Goal: Task Accomplishment & Management: Complete application form

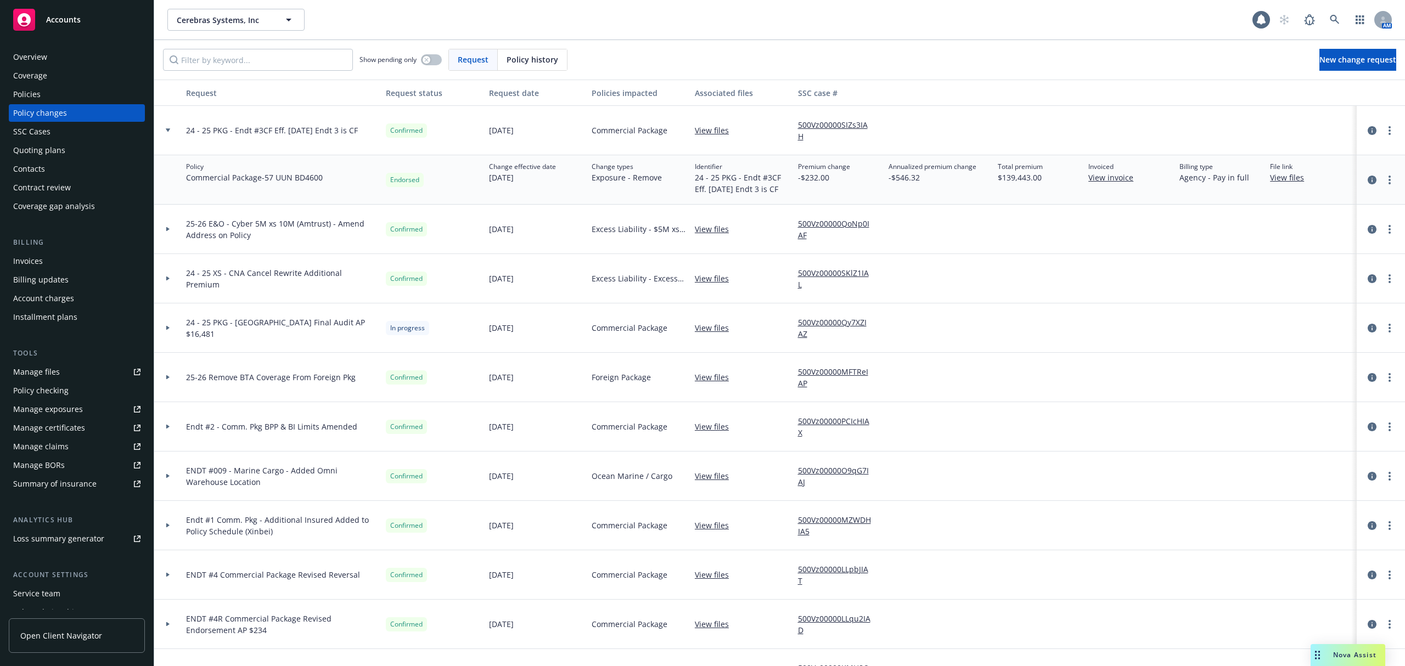
click at [161, 135] on div at bounding box center [167, 130] width 27 height 49
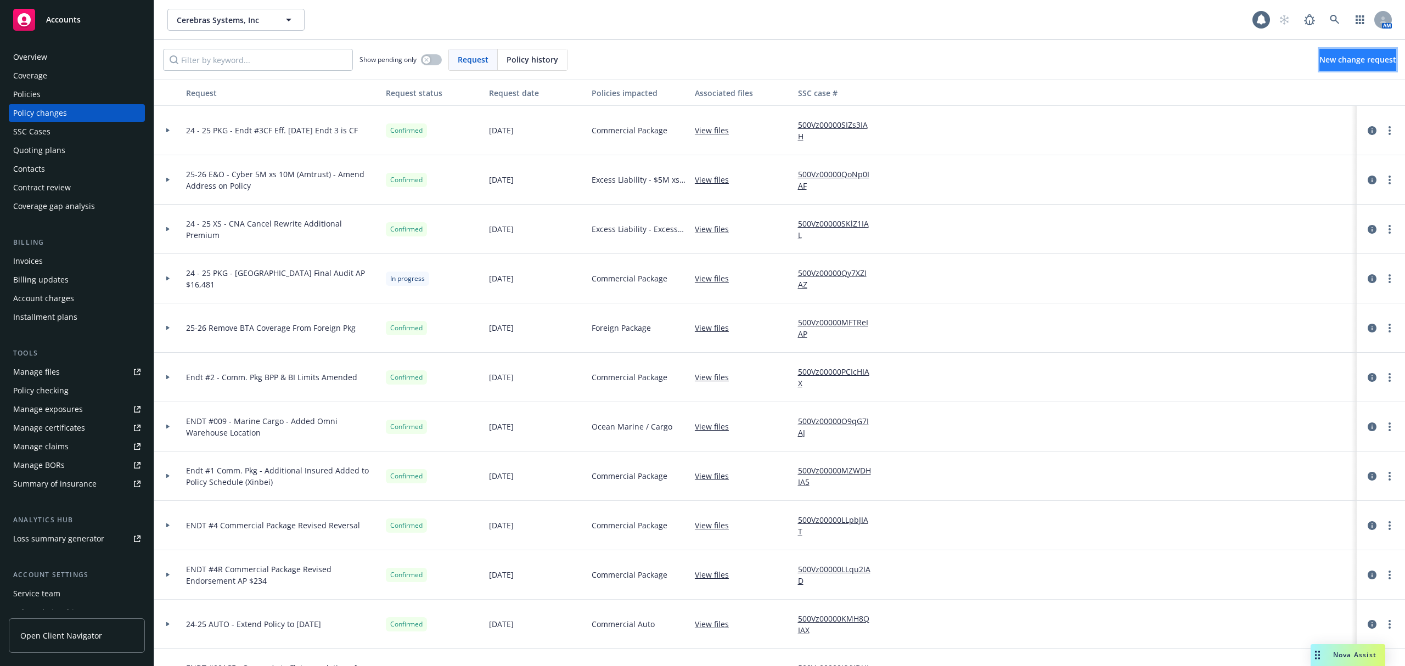
click at [1319, 54] on link "New change request" at bounding box center [1357, 60] width 77 height 22
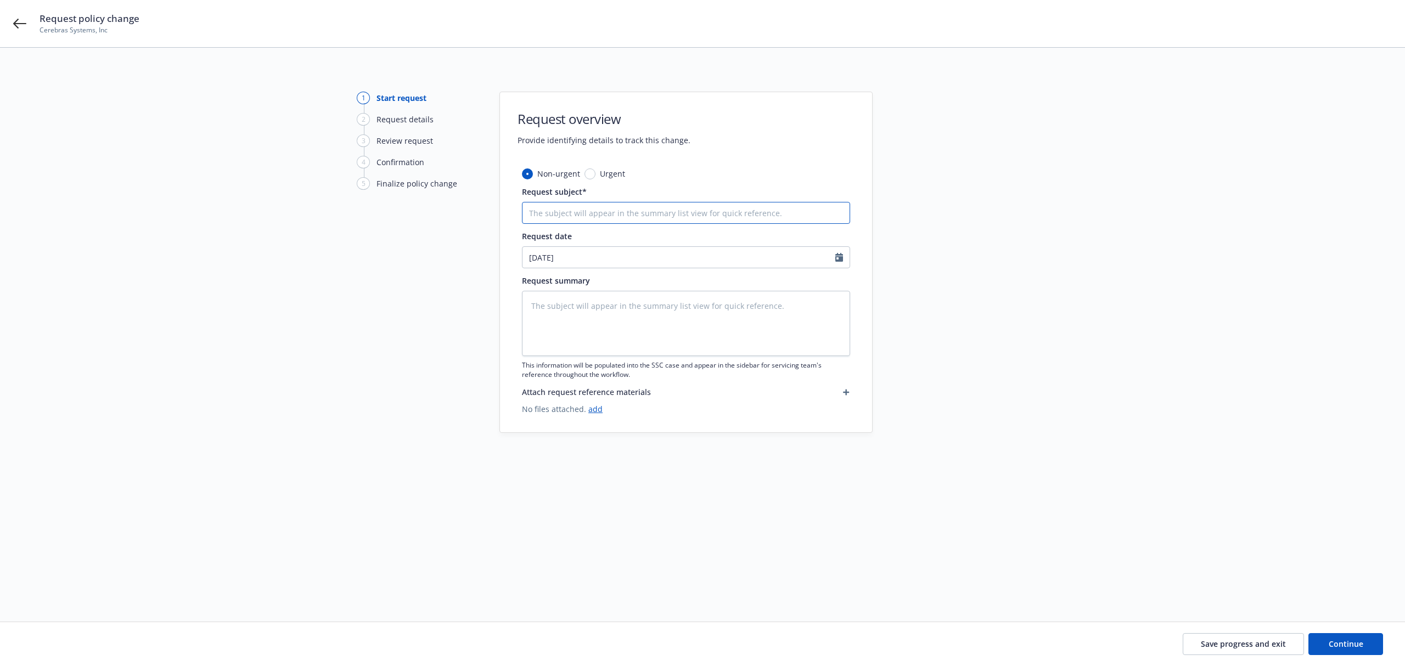
click at [567, 215] on input "Request subject*" at bounding box center [686, 213] width 328 height 22
type textarea "x"
type input "2"
type textarea "x"
type input "24"
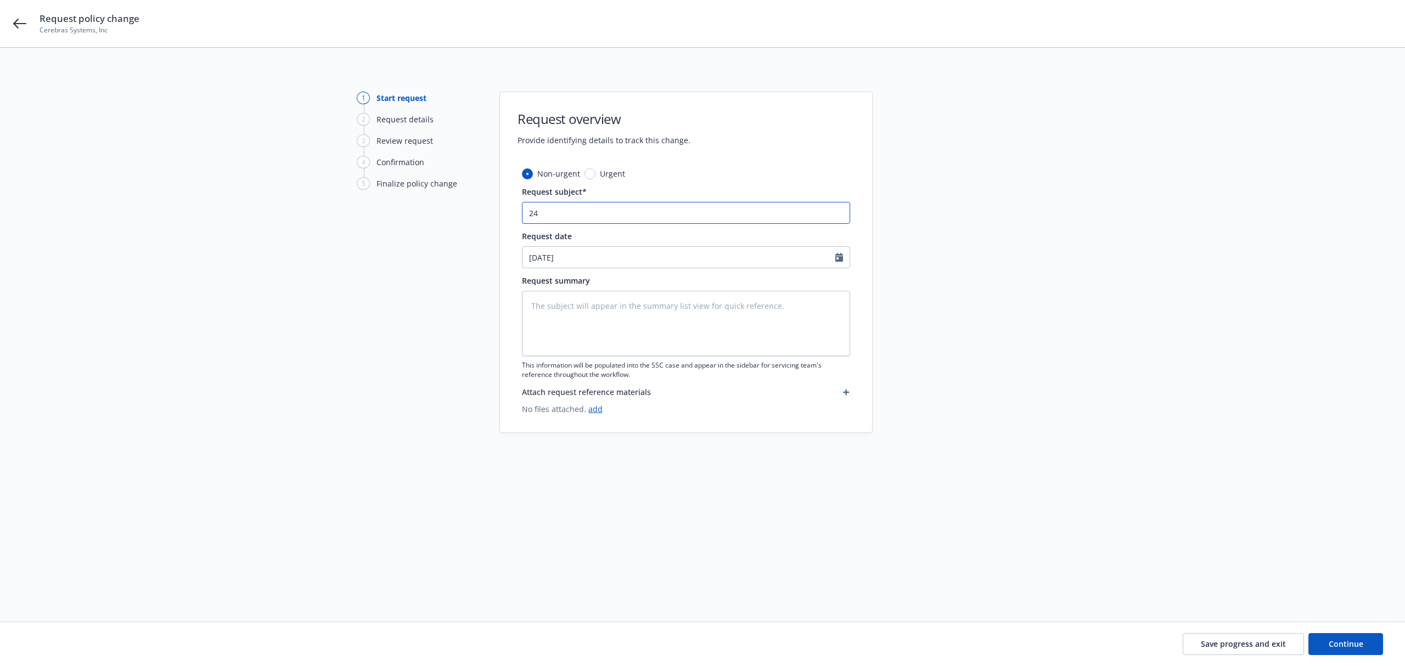
type textarea "x"
type input "24"
type textarea "x"
type input "24 -"
type textarea "x"
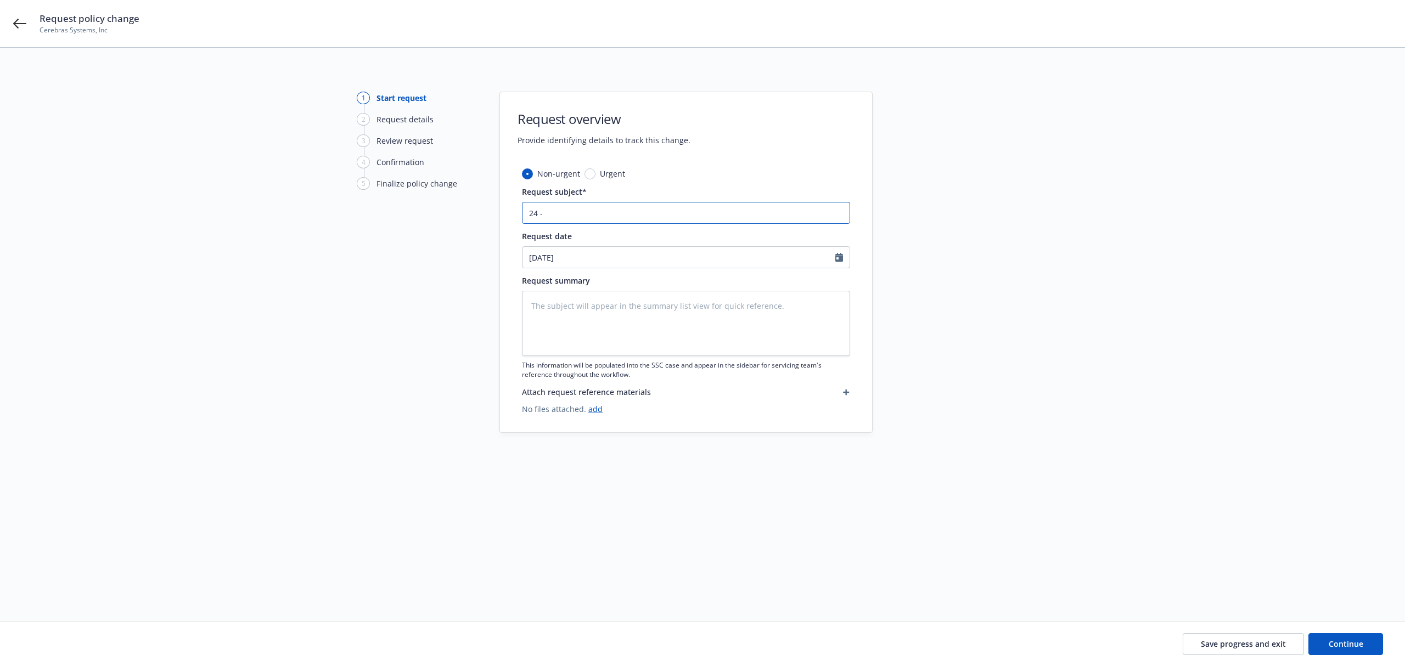
type input "24 -2"
type textarea "x"
type input "24 -25"
type textarea "x"
type input "24 -2"
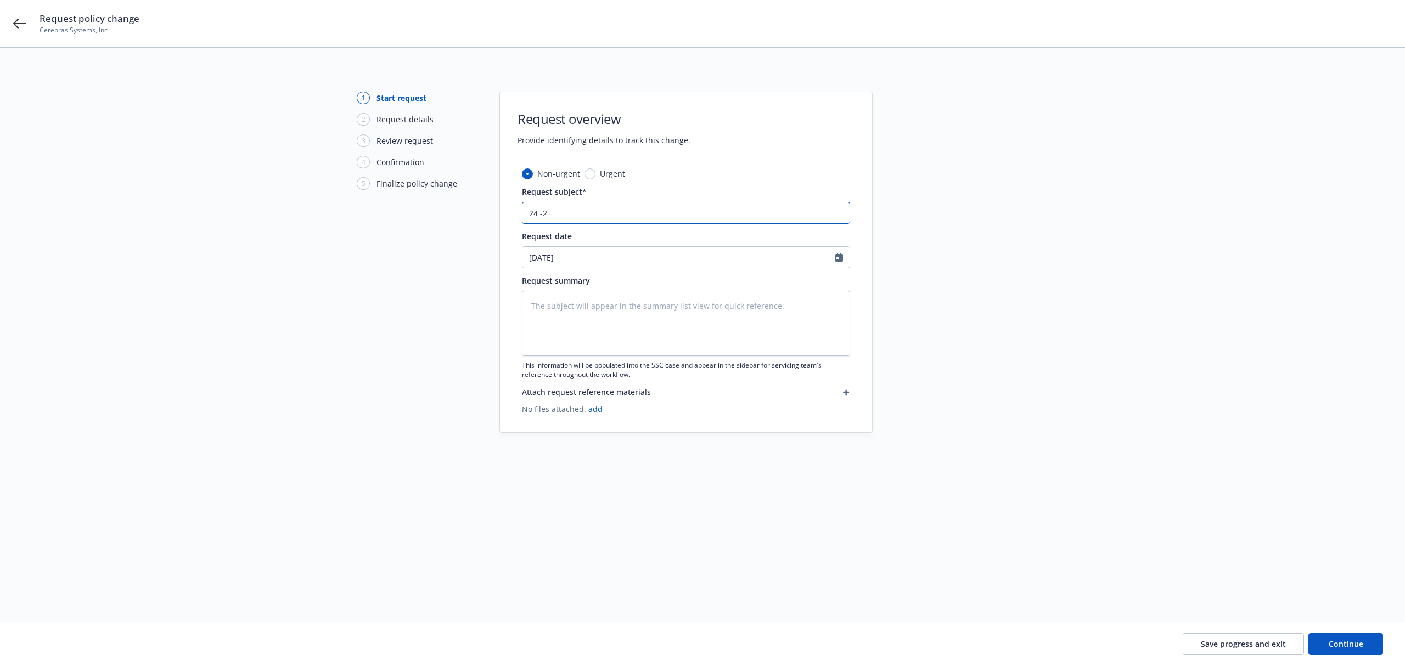
type textarea "x"
type input "24 -"
type textarea "x"
type input "24 -"
type textarea "x"
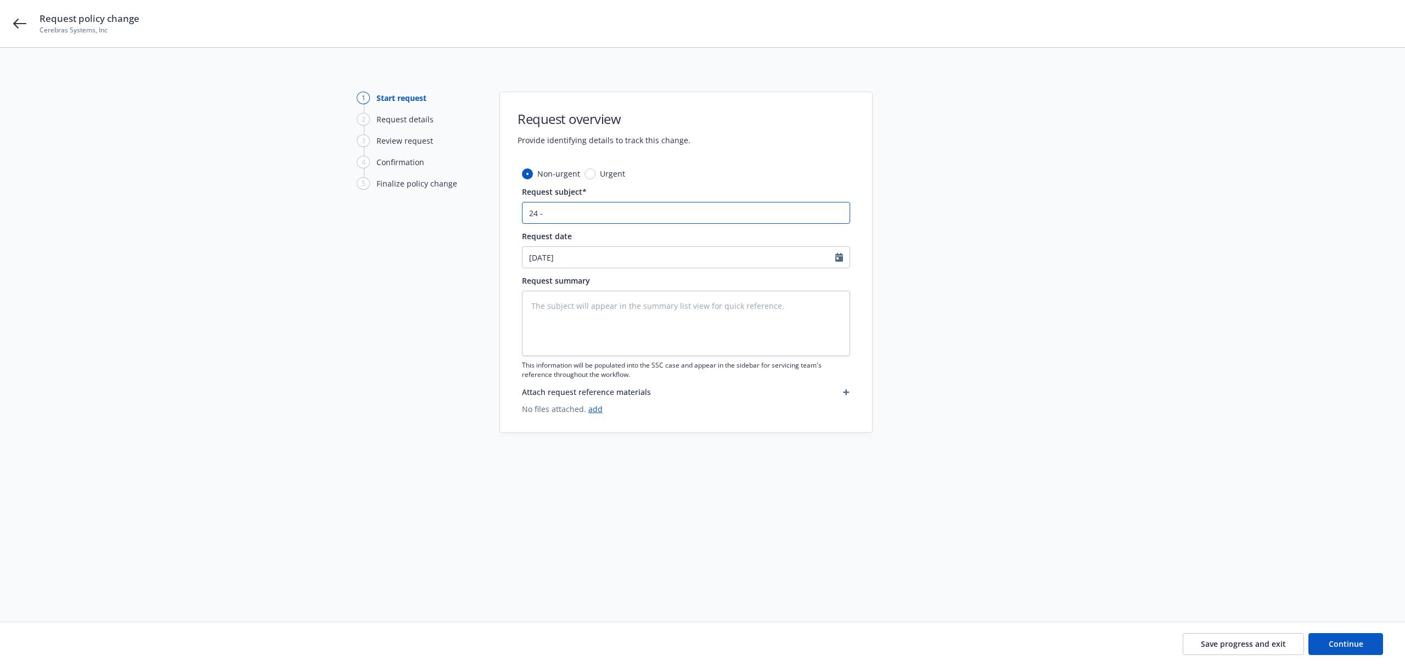
type input "24 - 2"
type textarea "x"
type input "24 - 25"
type textarea "x"
type input "24 - 25"
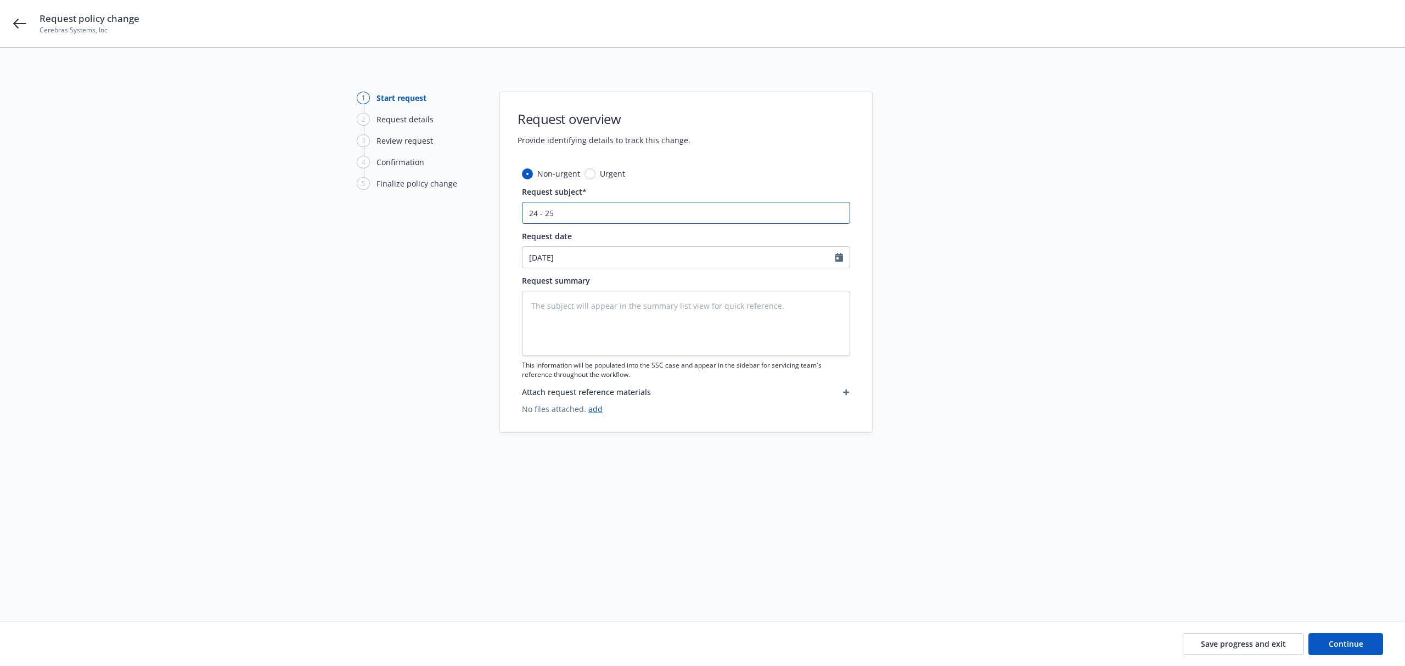
type textarea "x"
type input "24 - 25 P"
type textarea "x"
type input "24 - 25 PK"
type textarea "x"
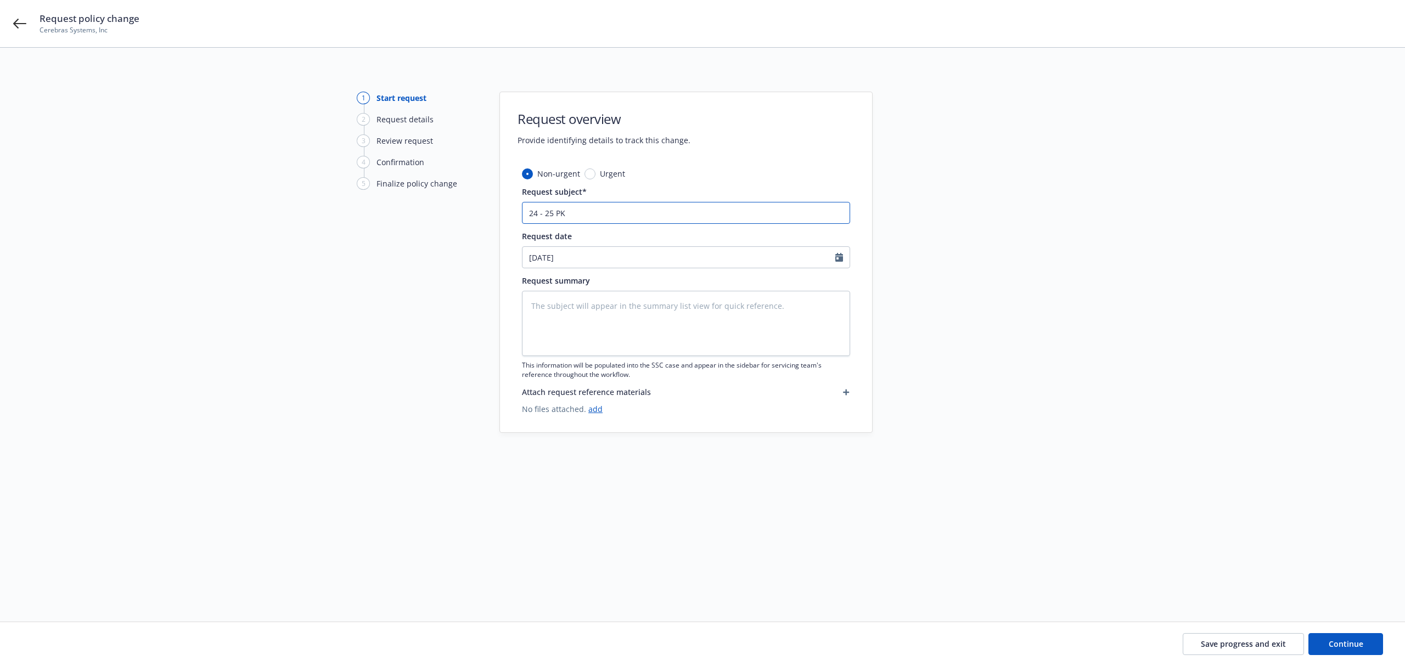
type input "24 - 25 PKG"
type textarea "x"
type input "24 - 25 PKG"
type textarea "x"
type input "24 - 25 PKG -"
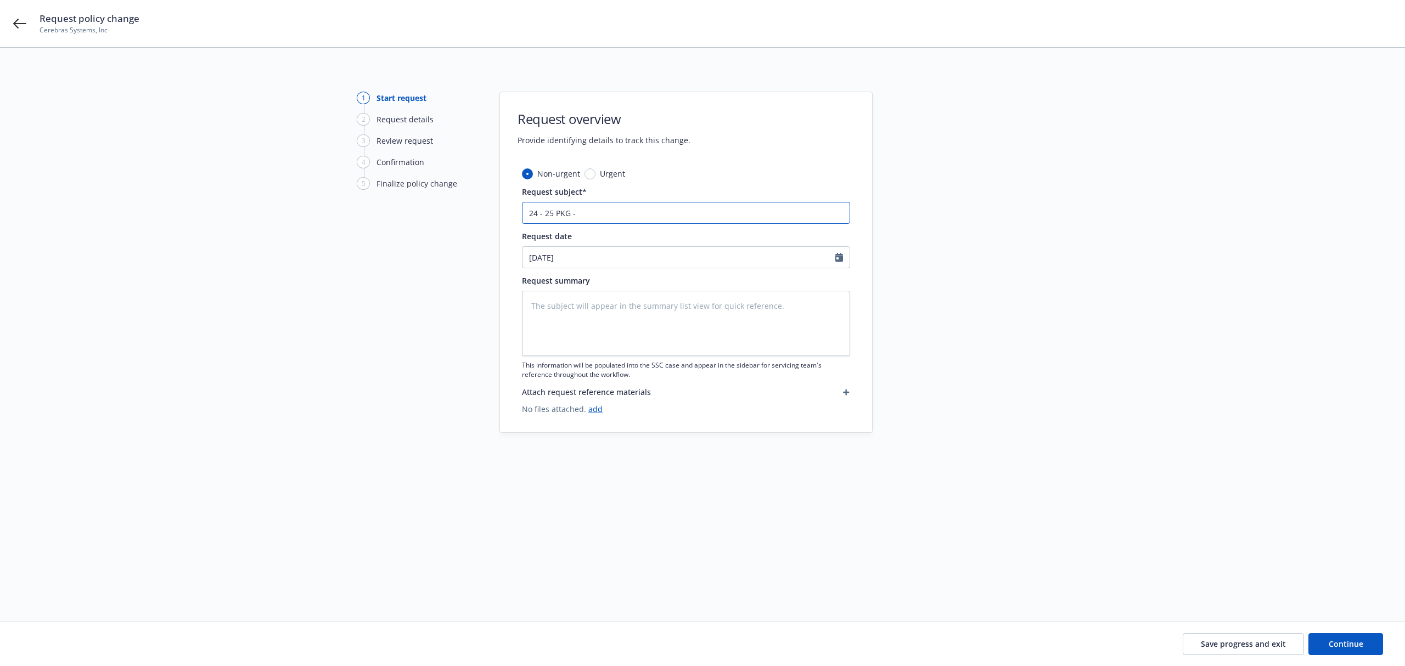
type textarea "x"
type input "24 - 25 PKG - E"
type textarea "x"
type input "24 - 25 PKG - En"
type textarea "x"
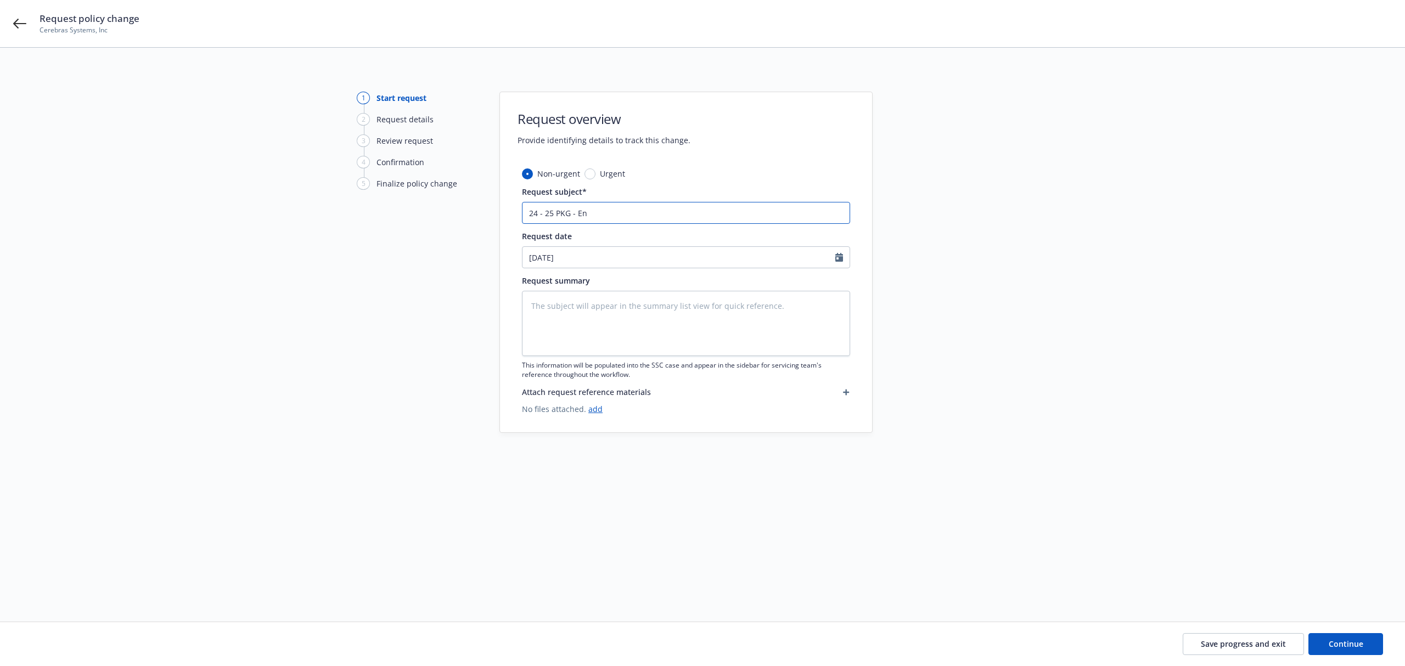
type input "24 - 25 PKG - End"
type textarea "x"
type input "24 - 25 PKG - Endt"
type textarea "x"
type input "24 - 25 PKG - Endt"
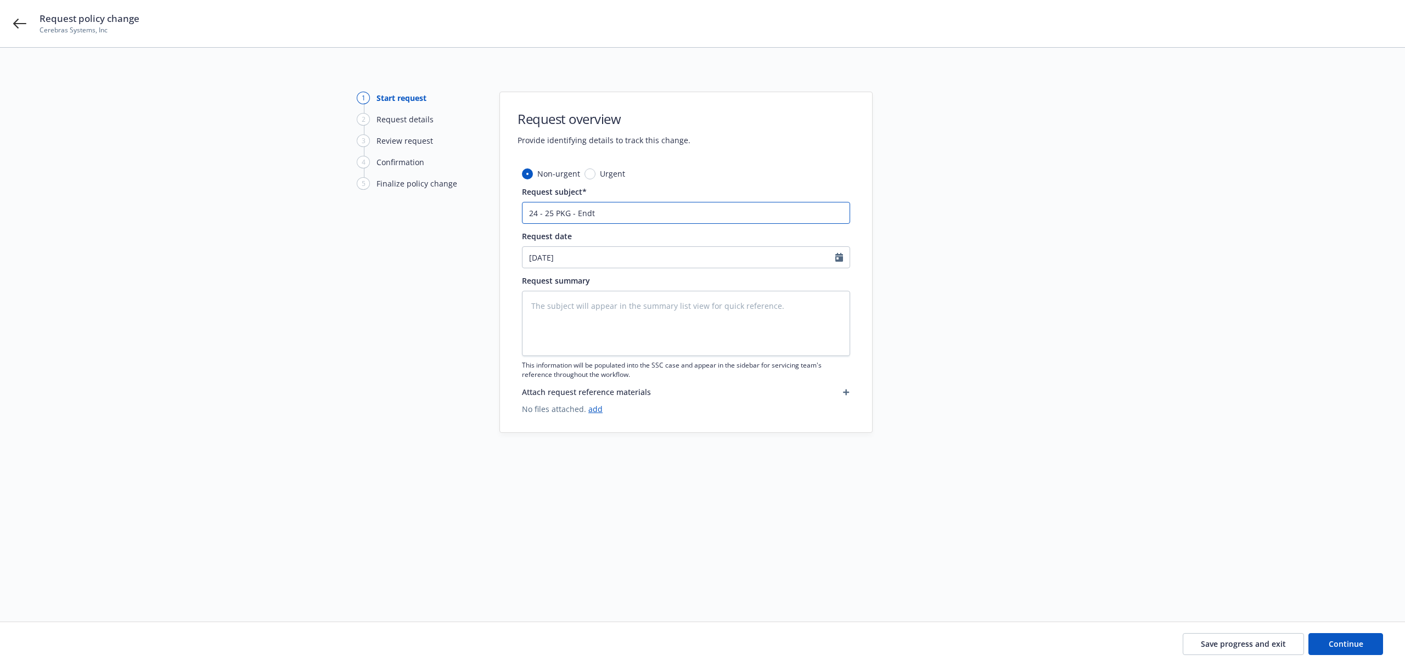
type textarea "x"
type input "24 - 25 PKG - Endt #"
type textarea "x"
type input "24 - 25 PKG - Endt #7"
type textarea "x"
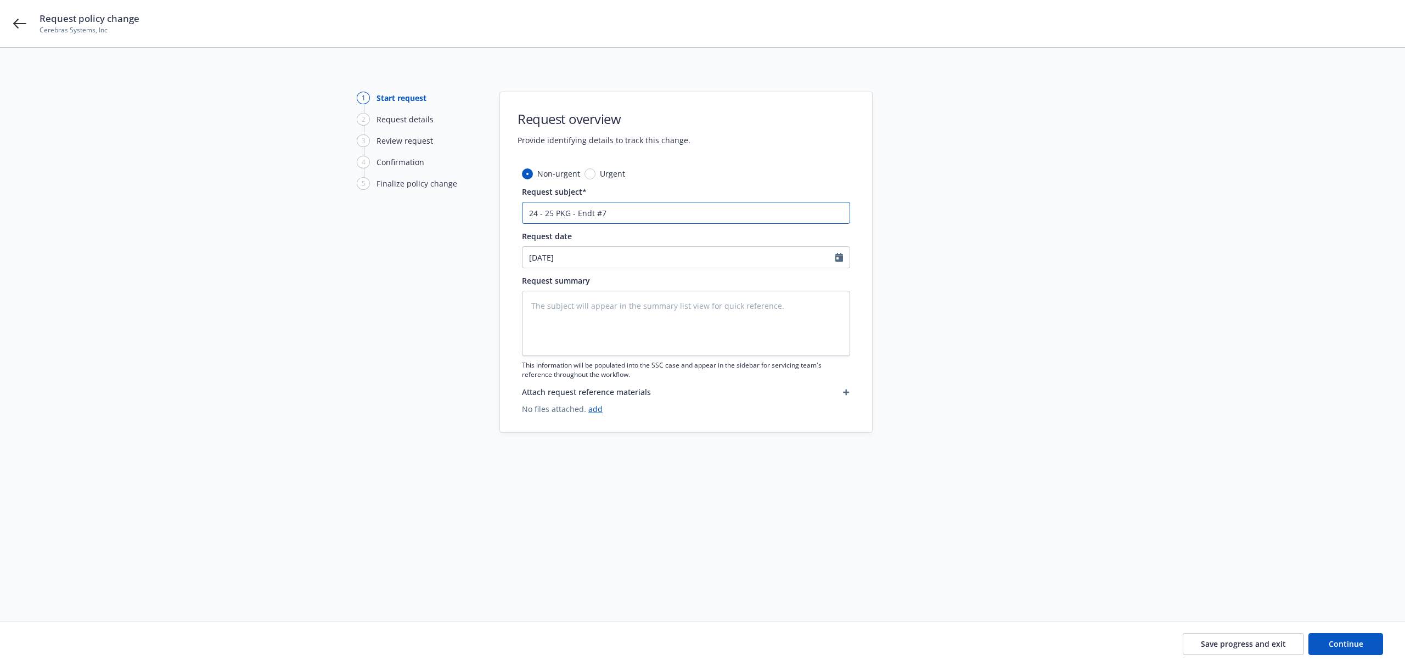
type input "24 - 25 PKG - Endt #7"
type textarea "x"
type input "24 - 25 PKG - Endt #7 EF"
type textarea "x"
type input "24 - 25 PKG - Endt #7 EF"
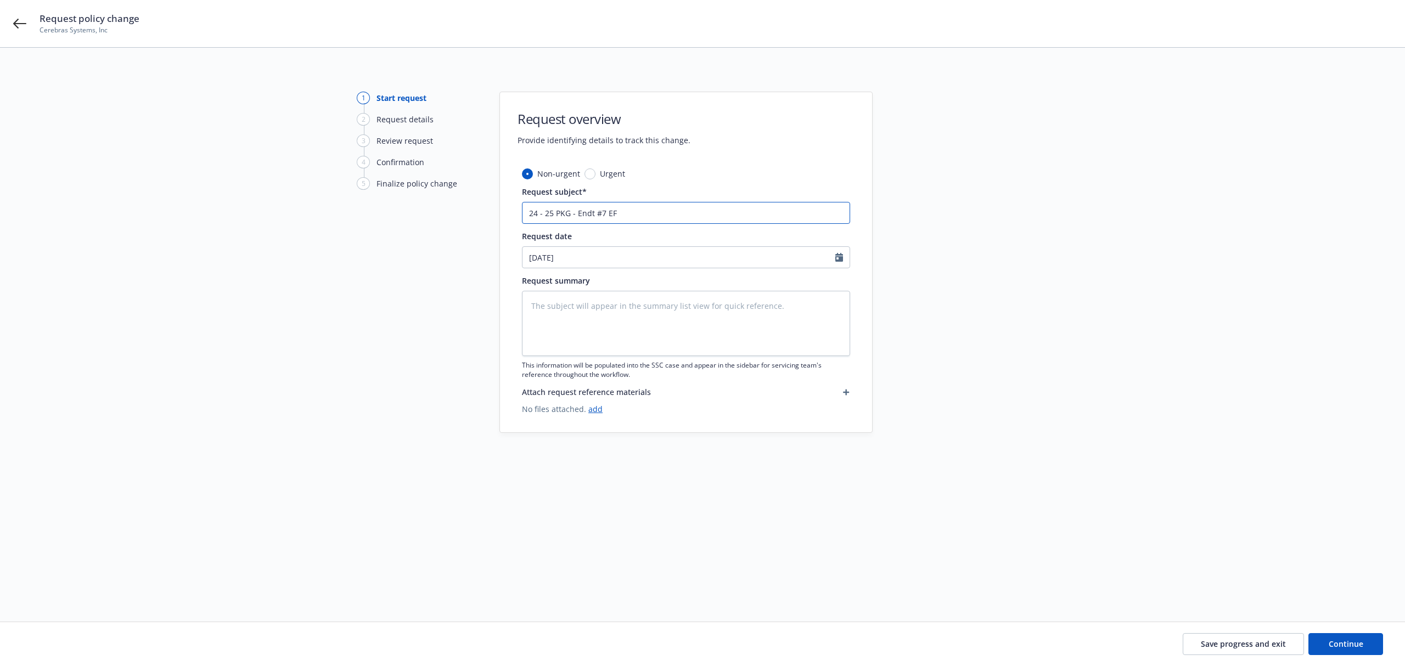
type textarea "x"
type input "24 - 25 PKG - Endt #7 E"
type textarea "x"
type input "24 - 25 PKG - Endt #7 EF"
type textarea "x"
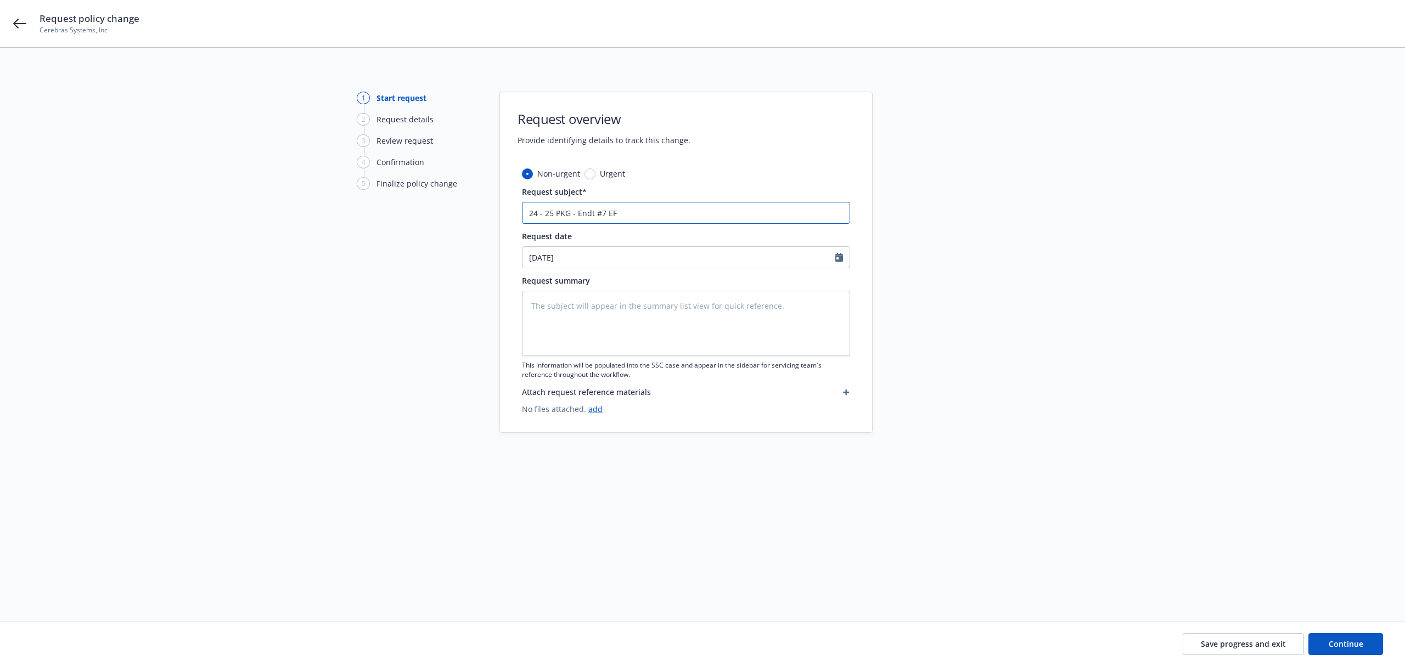
type input "24 - 25 PKG - Endt #7 E"
type textarea "x"
type input "24 - 25 PKG - Endt #7 Ef"
type textarea "x"
type input "24 - 25 PKG - Endt #7 Eff"
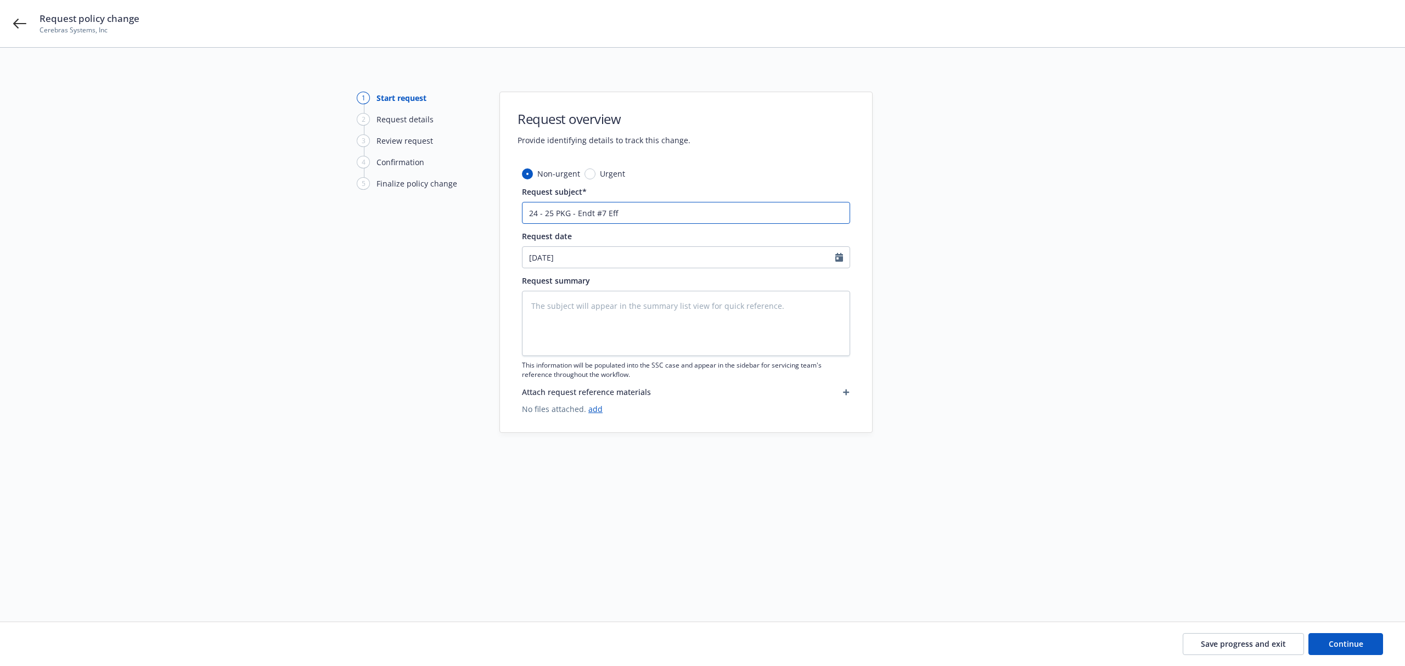
type textarea "x"
type input "24 - 25 PKG - Endt #7 Eff."
type textarea "x"
type input "24 - 25 PKG - Endt #7 Eff."
type textarea "x"
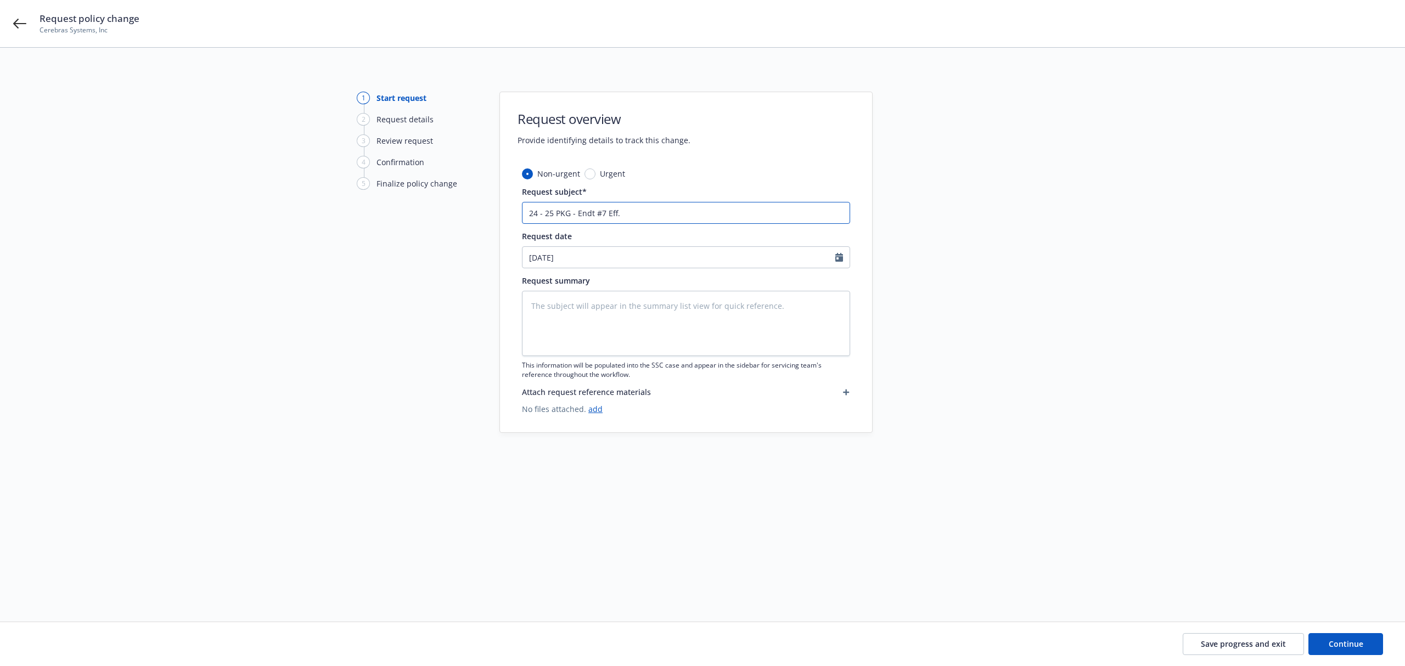
type input "24 - 25 PKG - Endt #7 Eff. 3"
type textarea "x"
type input "24 - 25 PKG - Endt #7 Eff. 3."
type textarea "x"
type input "24 - 25 PKG - Endt #7 Eff. 3.1"
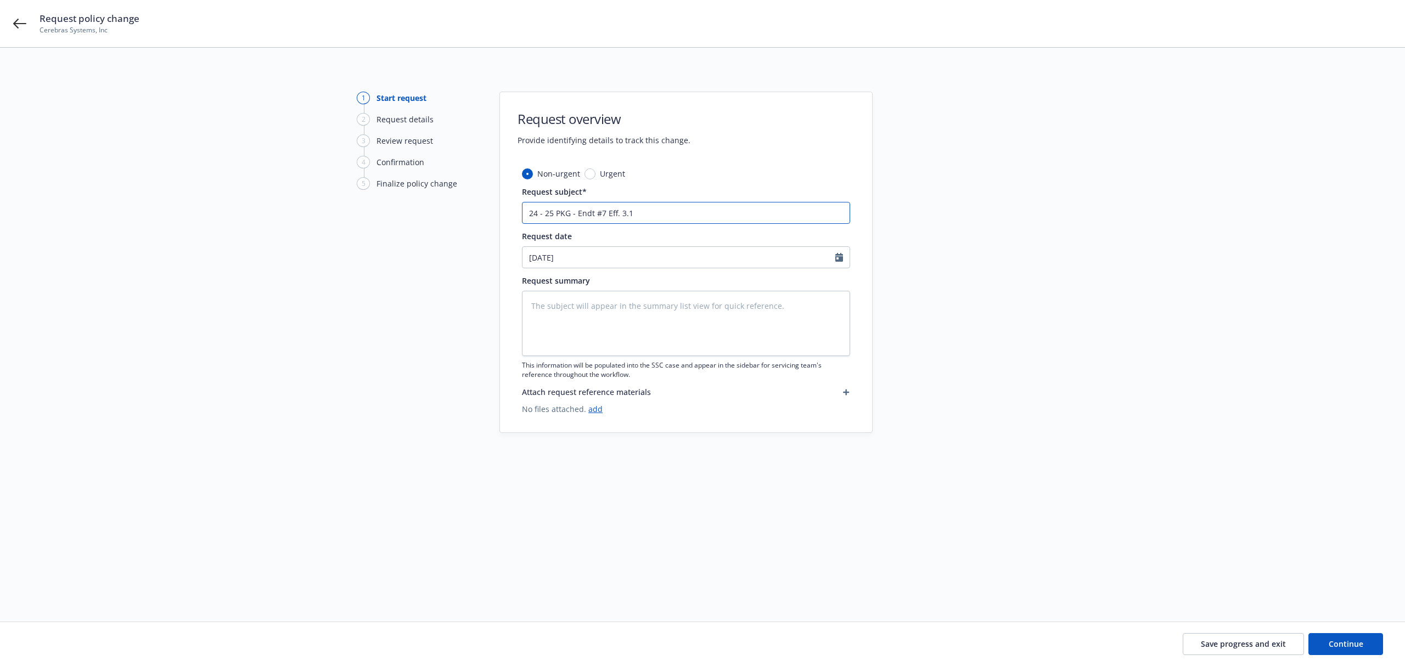
type textarea "x"
type input "24 - 25 PKG - Endt #7 Eff. 3.17"
type textarea "x"
type input "24 - 25 PKG - Endt #7 Eff. 3.17."
type textarea "x"
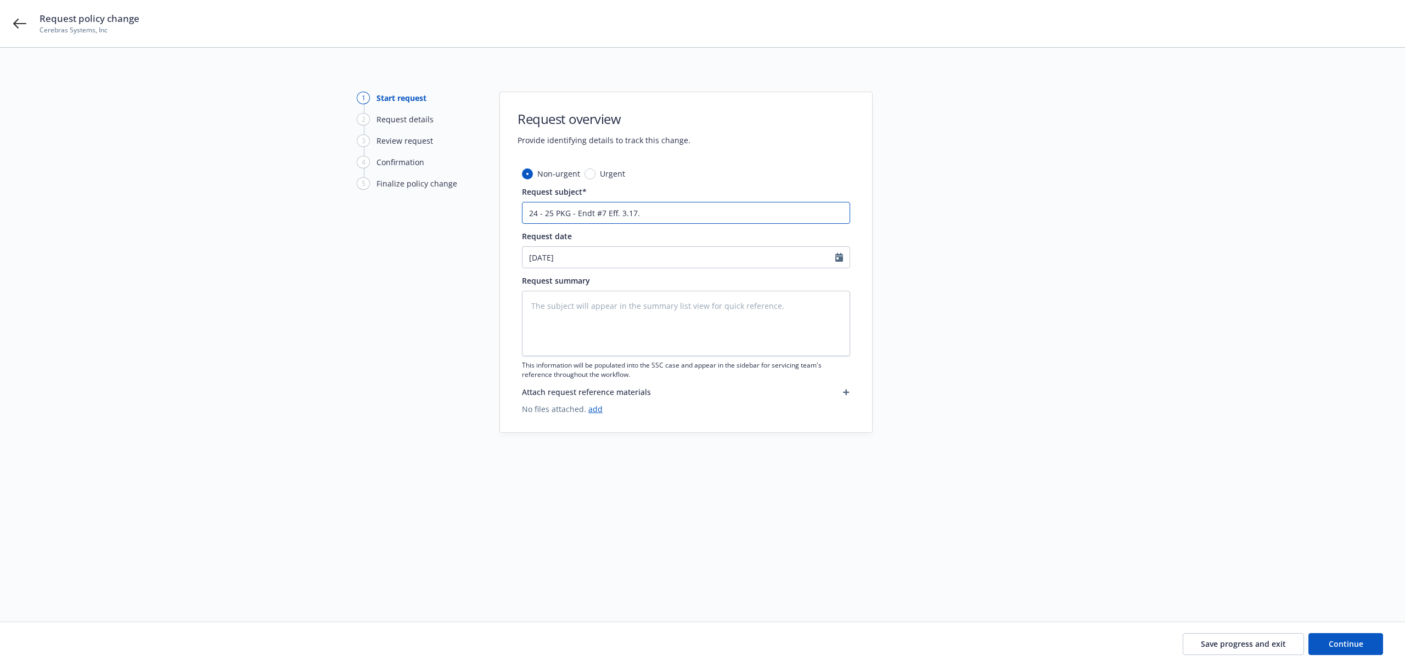
type input "24 - 25 PKG - Endt #7 Eff. 3.17.2"
type textarea "x"
type input "24 - 25 PKG - Endt #7 Eff. 3.17.25"
type textarea "x"
type input "24 - 25 PKG - Endt #7 Eff. 3.17.25"
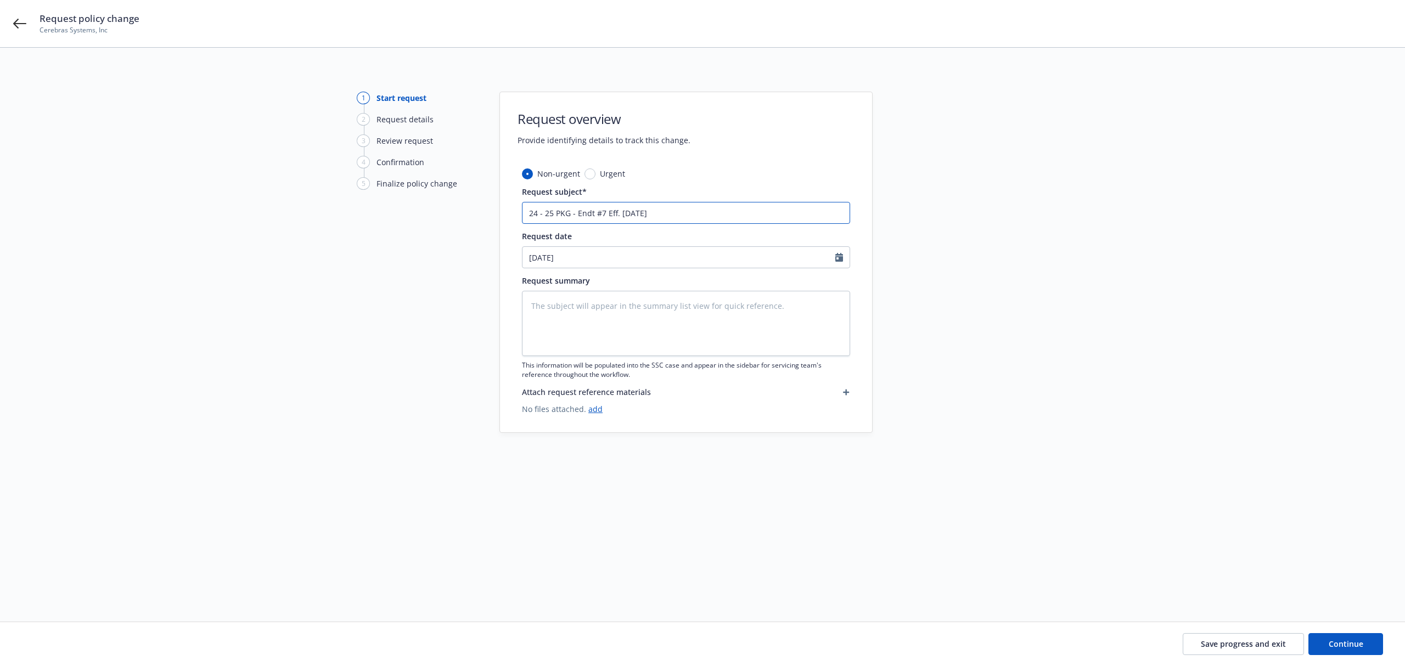
type textarea "x"
type input "24 - 25 PKG - Endt #7 Eff. 3.17.25 B"
type textarea "x"
type input "24 - 25 PKG - Endt #7 Eff. 3.17.25 Bl"
type textarea "x"
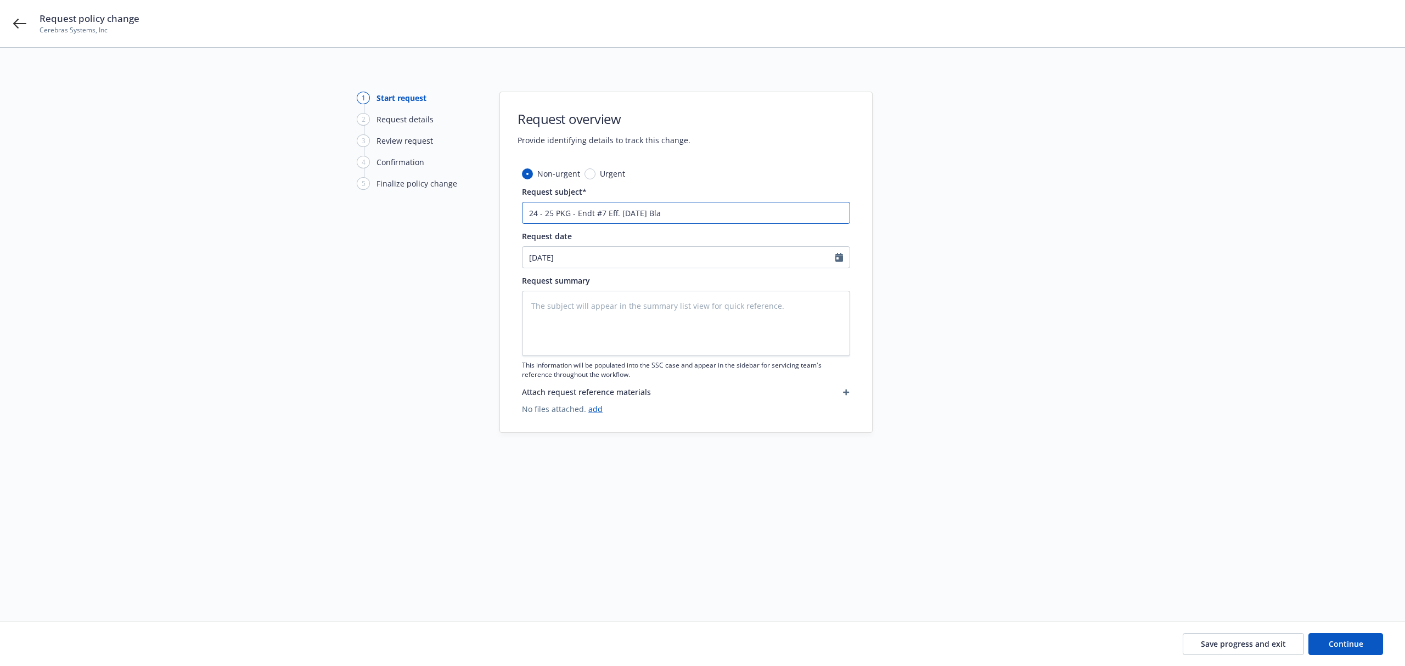
type input "24 - 25 PKG - Endt #7 Eff. 3.17.25 Blan"
type textarea "x"
type input "24 - 25 PKG - Endt #7 Eff. 3.17.25 Blank"
type textarea "x"
type input "24 - 25 PKG - Endt #7 Eff. 3.17.25 Blanke"
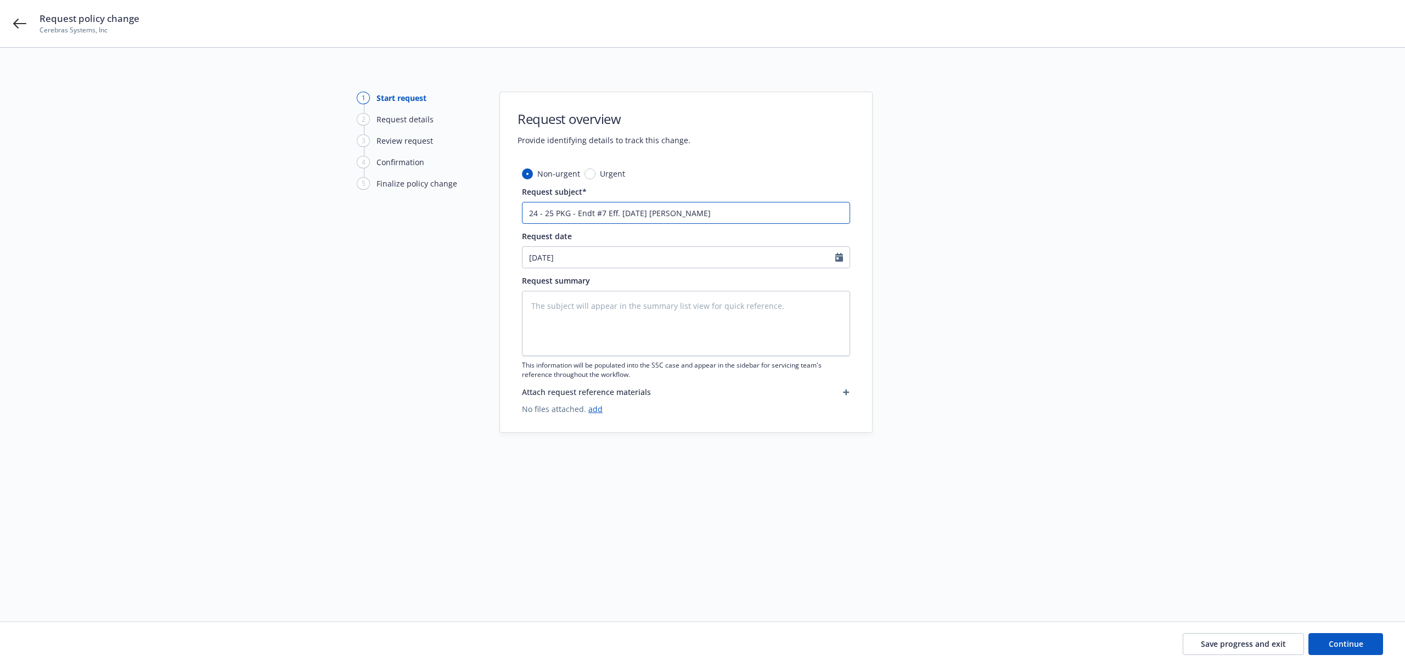
type textarea "x"
type input "24 - 25 PKG - Endt #7 Eff. 3.17.25 Blanket"
type textarea "x"
type input "24 - 25 PKG - Endt #7 Eff. 3.17.25 Blanket"
type textarea "x"
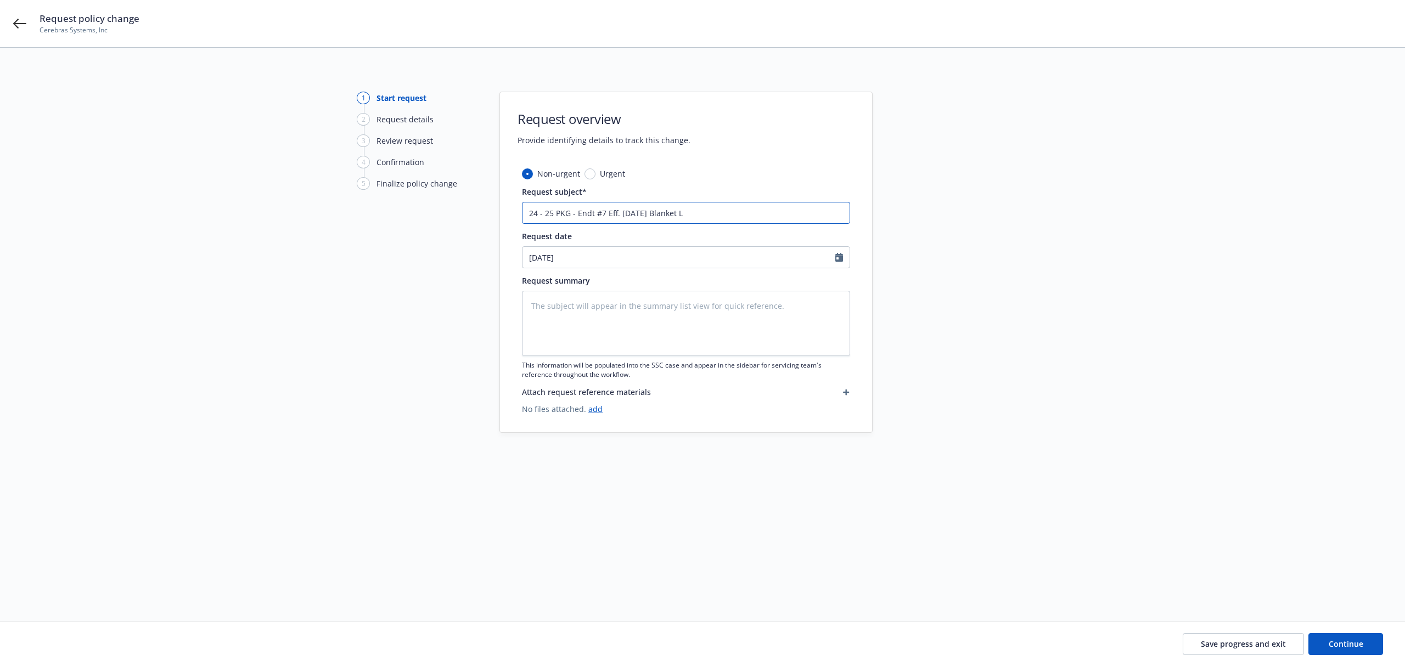
type input "24 - 25 PKG - Endt #7 Eff. 3.17.25 Blanket Li"
type textarea "x"
type input "24 - 25 PKG - Endt #7 Eff. 3.17.25 Blanket Lim"
type textarea "x"
type input "24 - 25 PKG - Endt #7 Eff. 3.17.25 Blanket Limi"
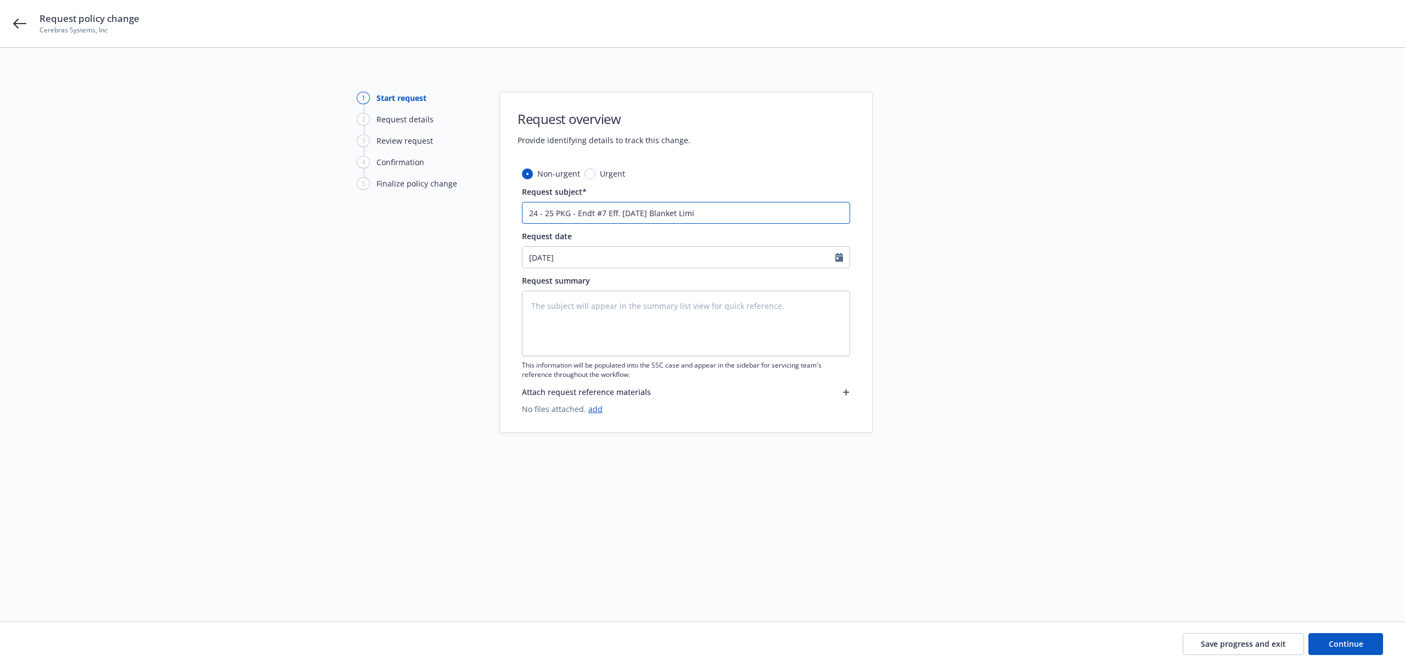
type textarea "x"
type input "24 - 25 PKG - Endt #7 Eff. 3.17.25 Blanket Limit"
type textarea "x"
type input "24 - 25 PKG - Endt #7 Eff. 3.17.25 Blanket Limits"
type textarea "x"
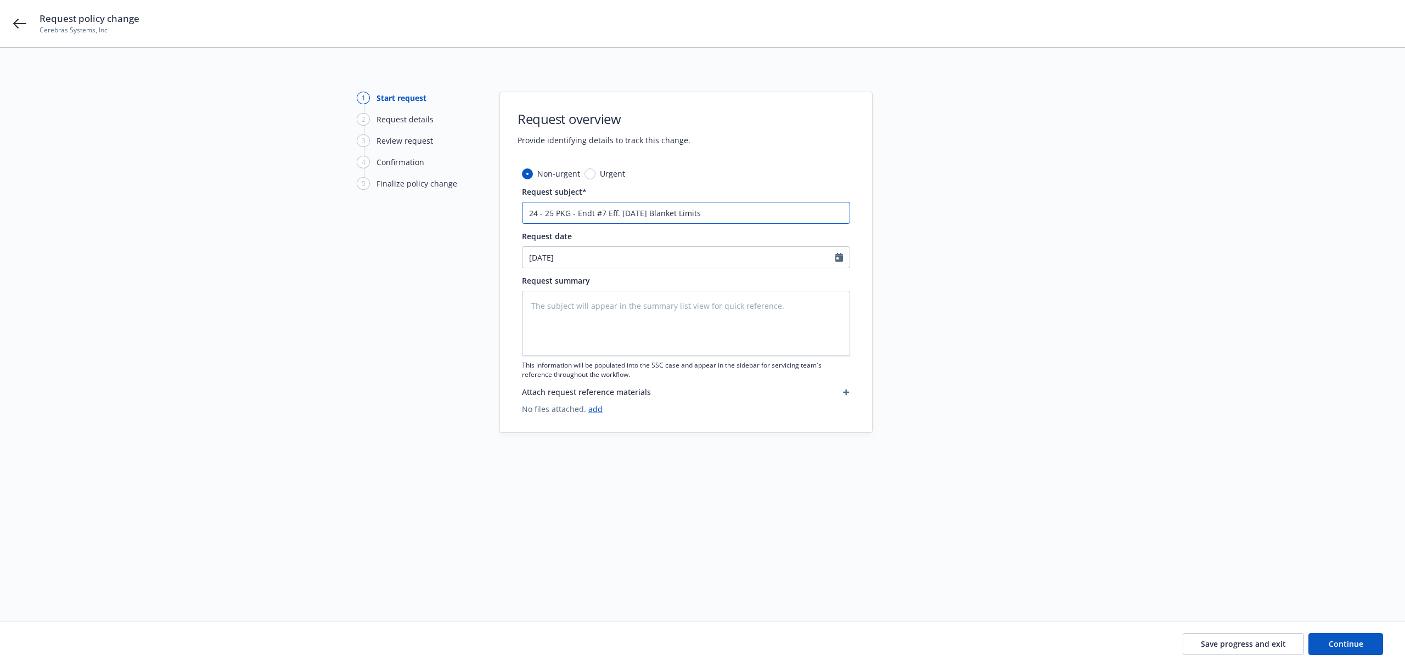
type input "24 - 25 PKG - Endt #7 Eff. 3.17.25 Blanket Limits"
type textarea "x"
type input "24 - 25 PKG - Endt #7 Eff. 3.17.25 Blanket Limits A"
type textarea "x"
type input "24 - 25 PKG - Endt #7 Eff. 3.17.25 Blanket Limits Am"
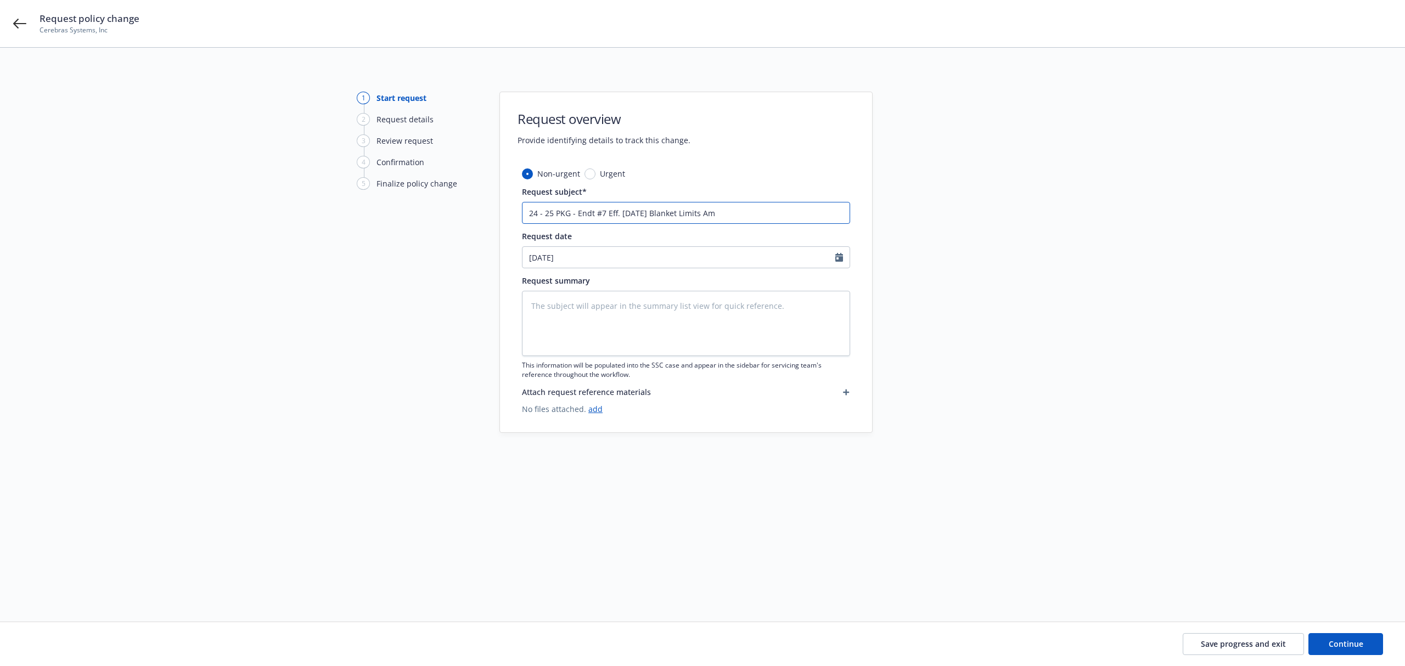
type textarea "x"
type input "24 - 25 PKG - Endt #7 Eff. 3.17.25 Blanket Limits Ame"
type textarea "x"
type input "24 - 25 PKG - Endt #7 Eff. 3.17.25 Blanket Limits Amen"
type textarea "x"
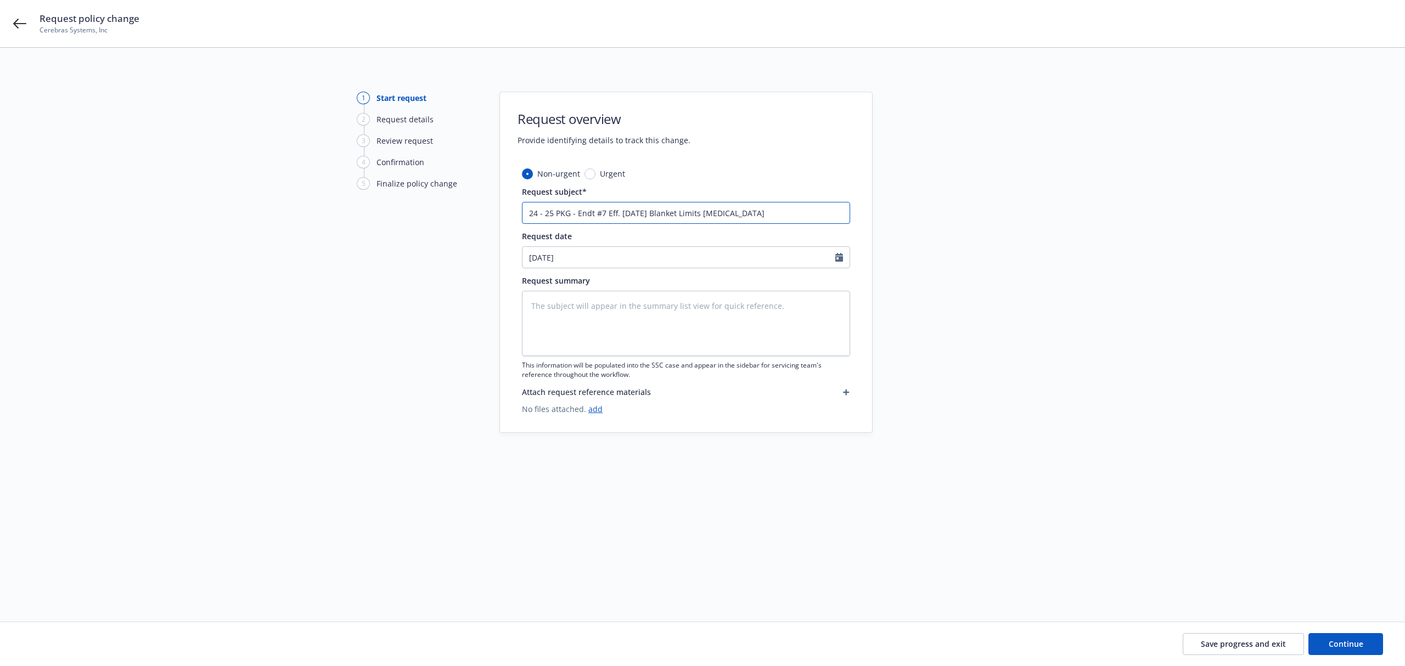
type input "24 - 25 PKG - Endt #7 Eff. 3.17.25 Blanket Limits Amend"
type textarea "x"
type input "24 - 25 PKG - Endt #7 Eff. 3.17.25 Blanket Limits Amende"
type textarea "x"
type input "24 - 25 PKG - Endt #7 Eff. 3.17.25 Blanket Limits Amended"
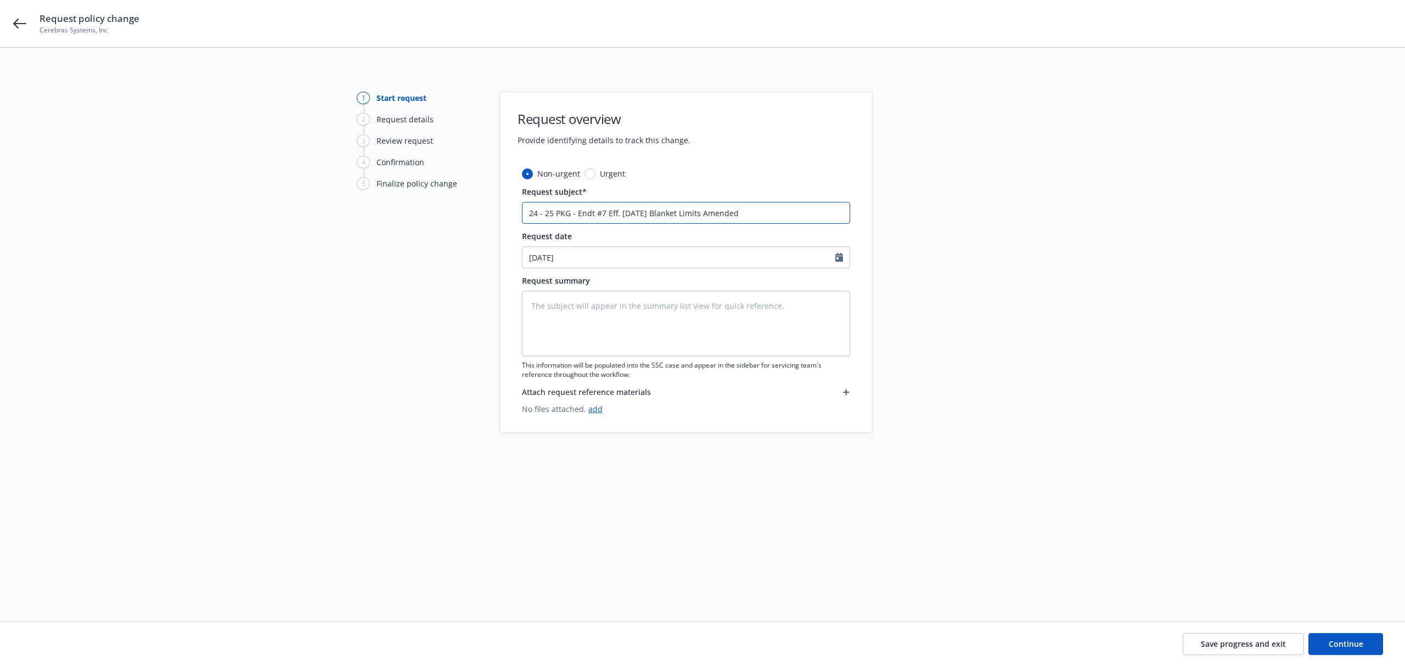
type textarea "x"
type input "24 - 25 PKG - Endt #7 Eff. 3.17.25 Blanket Limits Amended"
type textarea "x"
type input "24 - 25 PKG - Endt #7 Eff. 3.17.25 Blanket Limits Amended t"
type textarea "x"
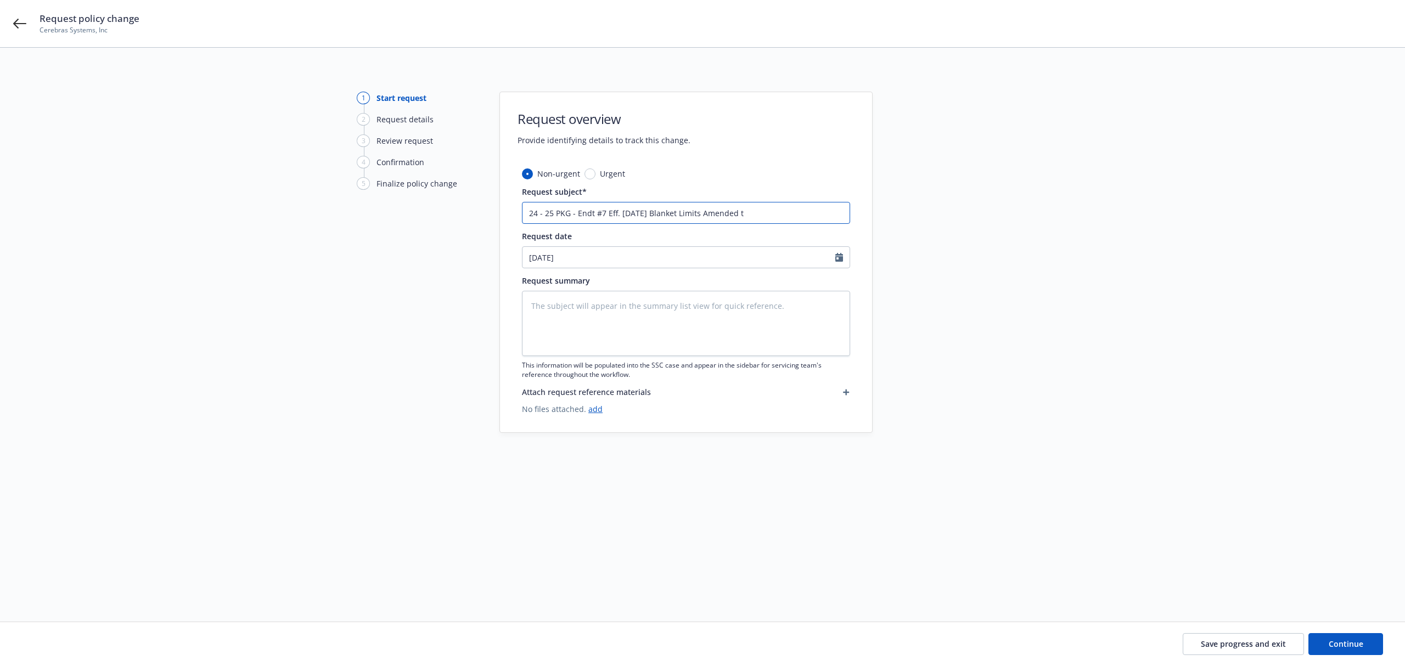
type input "24 - 25 PKG - Endt #7 Eff. 3.17.25 Blanket Limits Amended to"
type textarea "x"
type input "24 - 25 PKG - Endt #7 Eff. 3.17.25 Blanket Limits Amended to"
type textarea "x"
type input "24 - 25 PKG - Endt #7 Eff. 3.17.25 Blanket Limits Amended to 42"
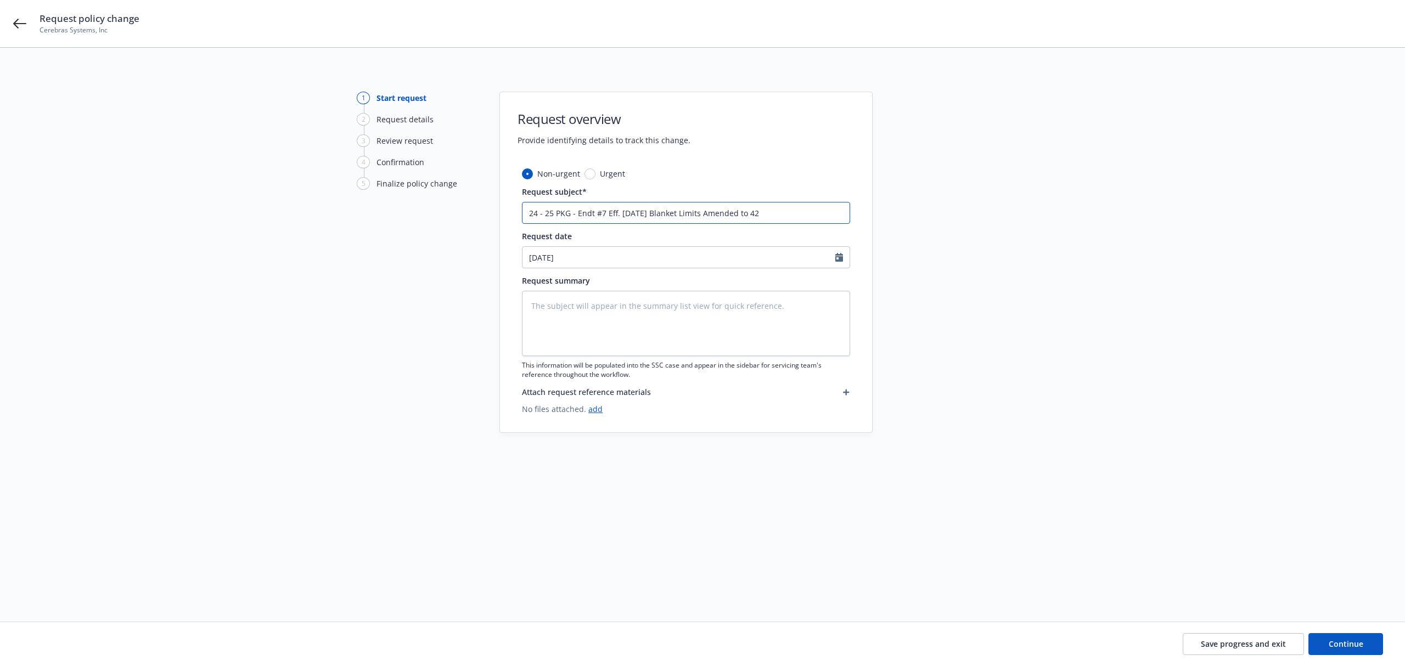
type textarea "x"
type input "24 - 25 PKG - Endt #7 Eff. 3.17.25 Blanket Limits Amended to 42M"
type textarea "x"
